Goal: Task Accomplishment & Management: Use online tool/utility

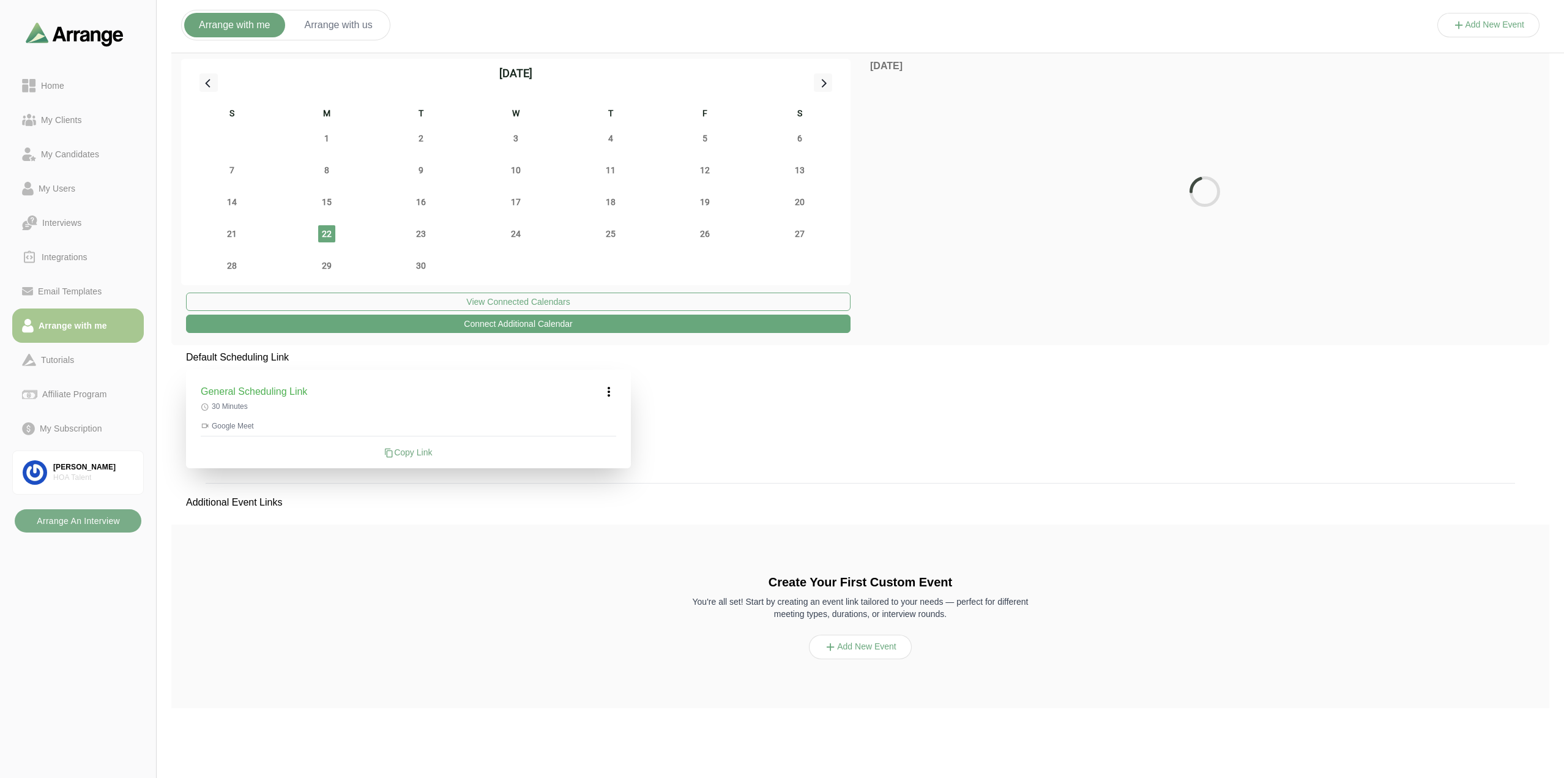
click at [328, 21] on button "Arrange with us" at bounding box center [338, 25] width 97 height 24
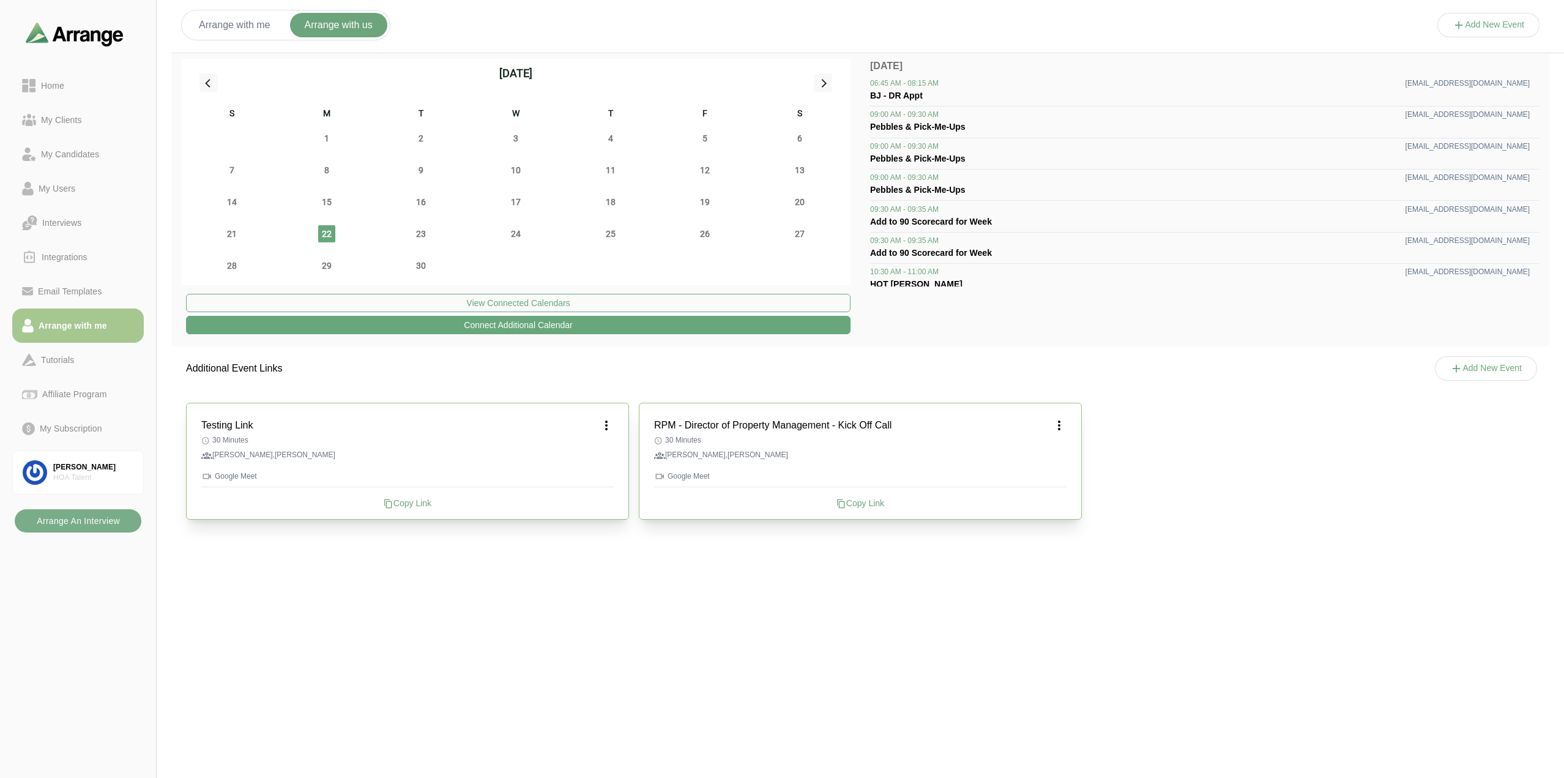
click at [1481, 19] on button "Add New Event" at bounding box center [1488, 25] width 103 height 24
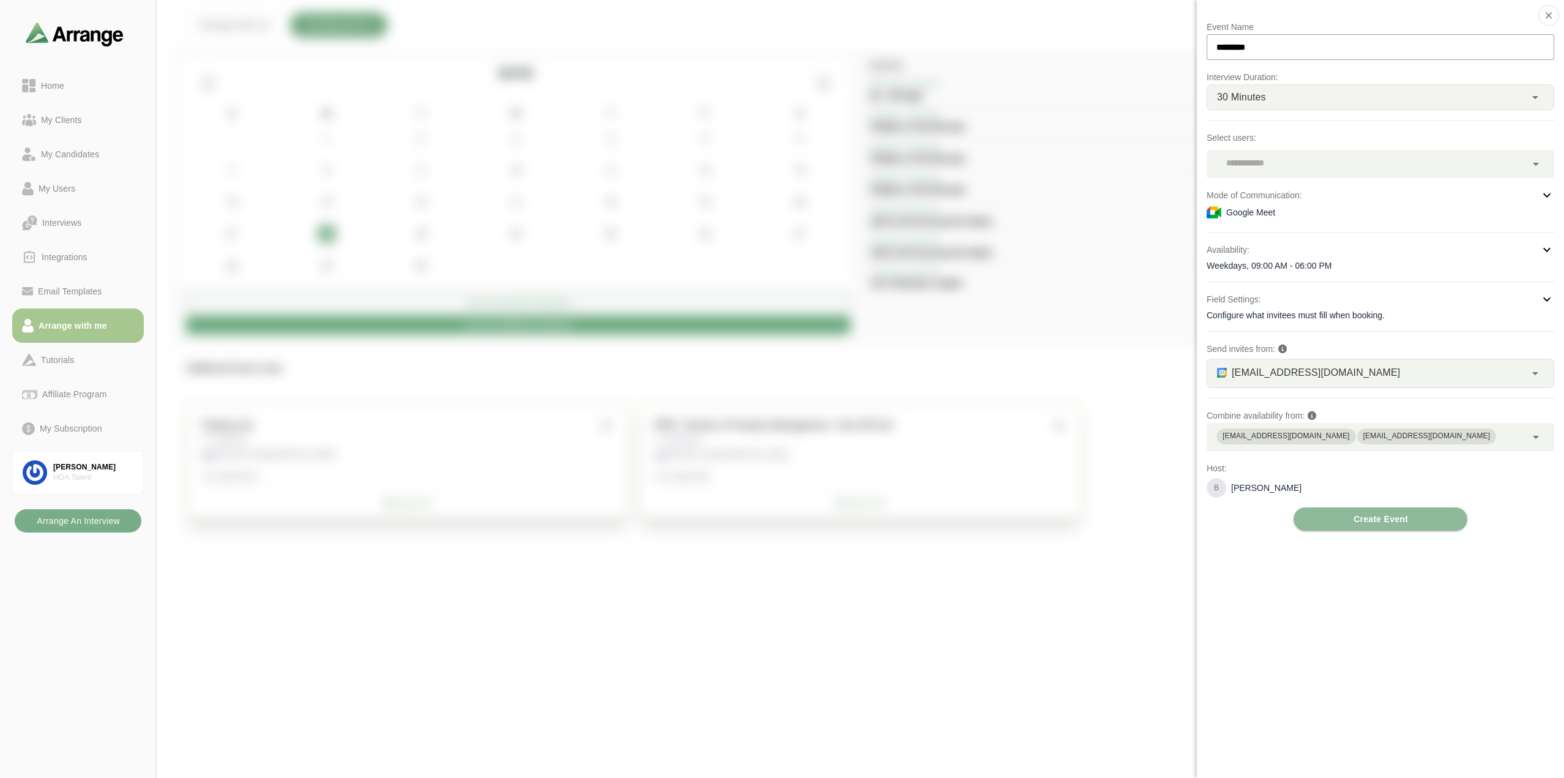
click at [1295, 163] on div at bounding box center [1365, 164] width 319 height 28
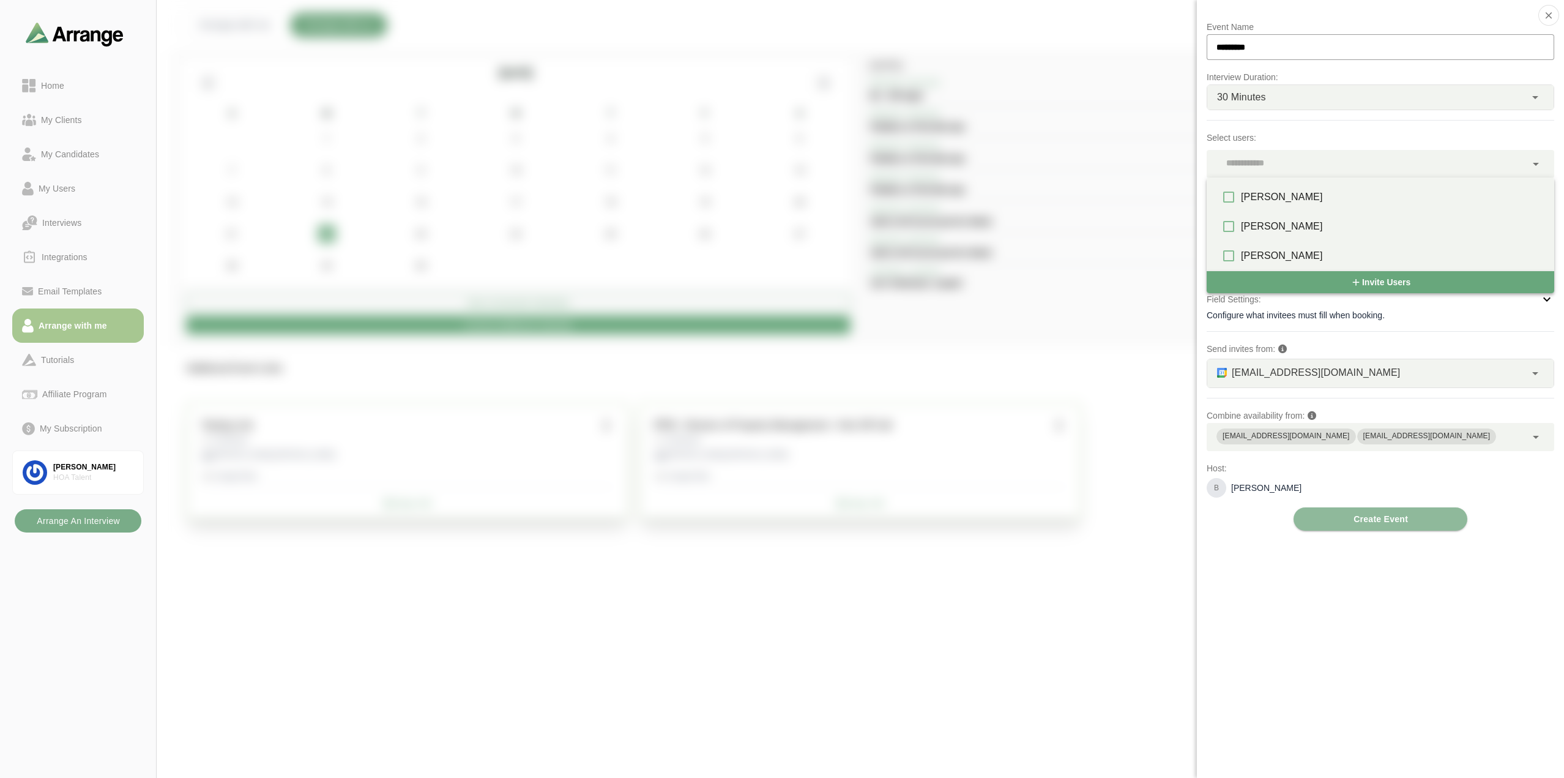
click at [1437, 37] on div at bounding box center [1488, 37] width 103 height 0
